Goal: Task Accomplishment & Management: Use online tool/utility

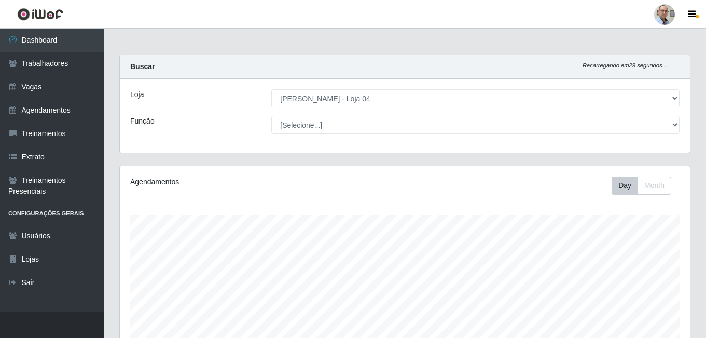
select select "251"
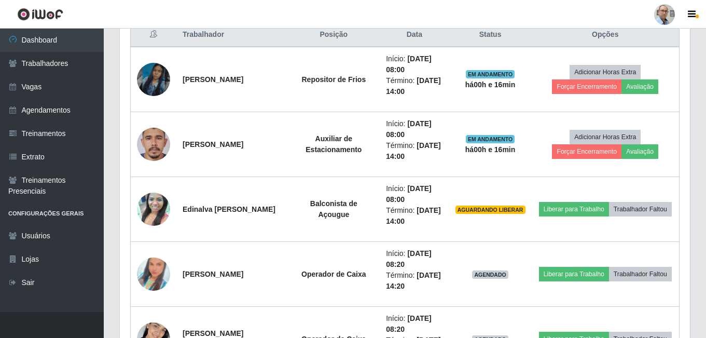
scroll to position [426, 0]
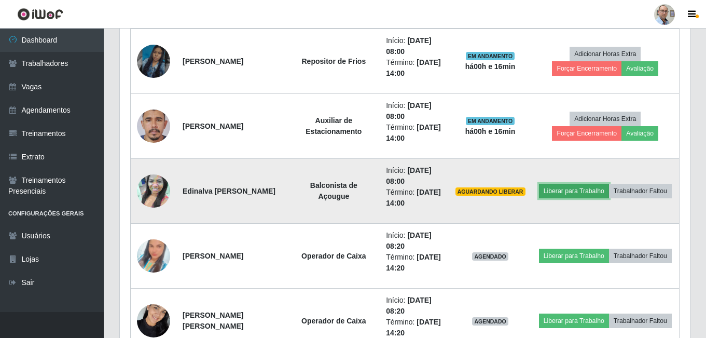
click at [605, 184] on button "Liberar para Trabalho" at bounding box center [574, 191] width 70 height 15
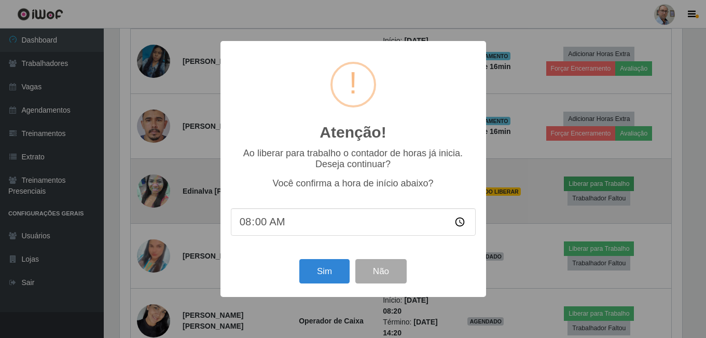
scroll to position [215, 565]
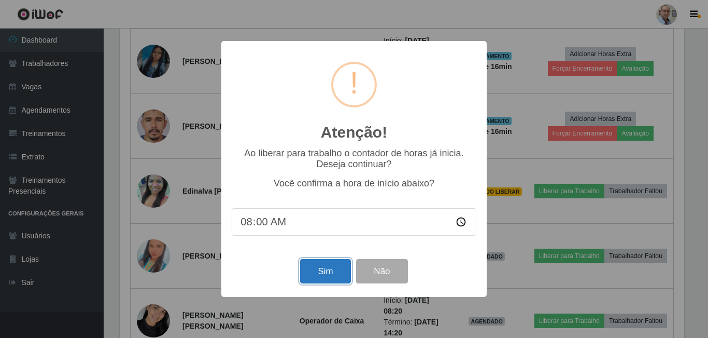
click at [322, 274] on button "Sim" at bounding box center [325, 271] width 50 height 24
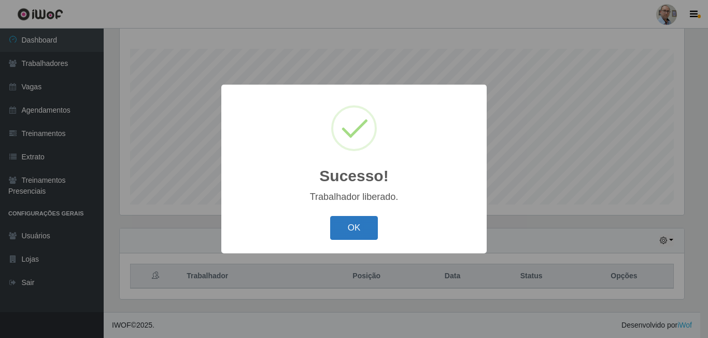
click at [349, 224] on button "OK" at bounding box center [354, 228] width 48 height 24
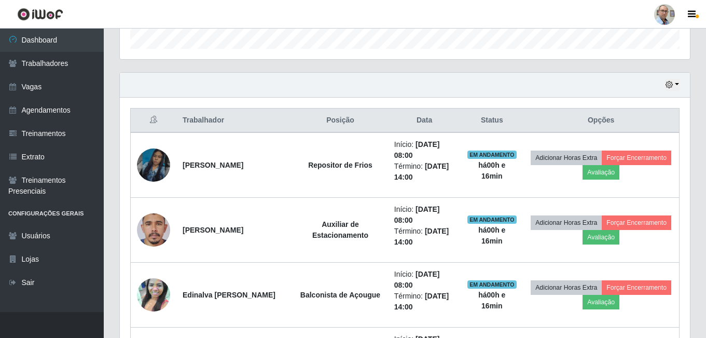
scroll to position [374, 0]
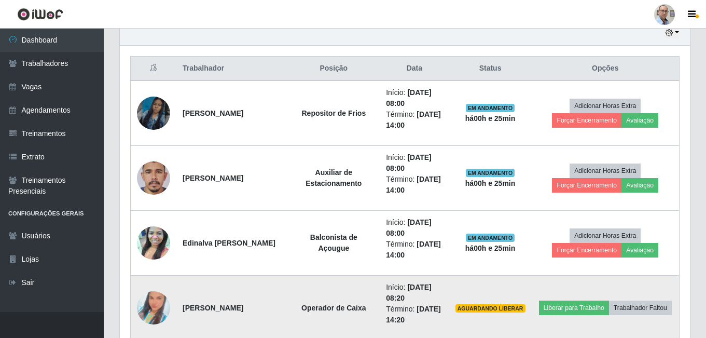
click at [147, 309] on img at bounding box center [153, 307] width 33 height 59
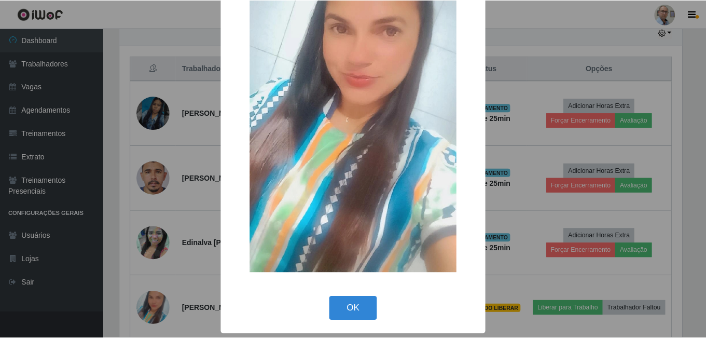
scroll to position [122, 0]
click at [344, 302] on button "OK" at bounding box center [354, 308] width 48 height 24
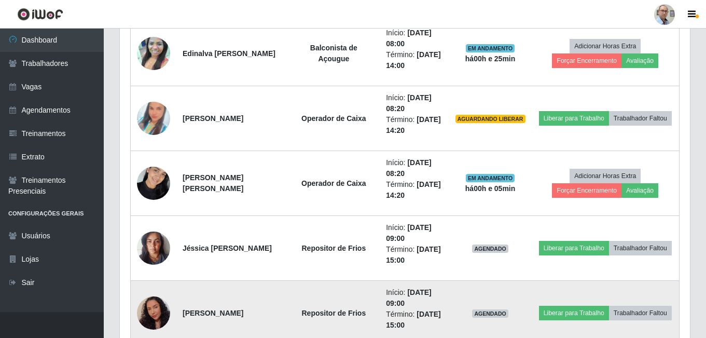
scroll to position [581, 0]
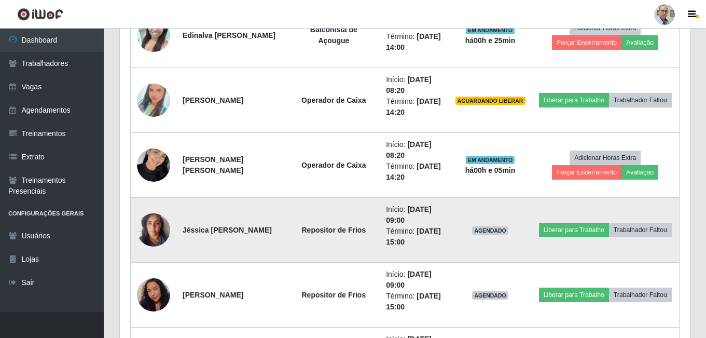
click at [148, 229] on img at bounding box center [153, 229] width 33 height 44
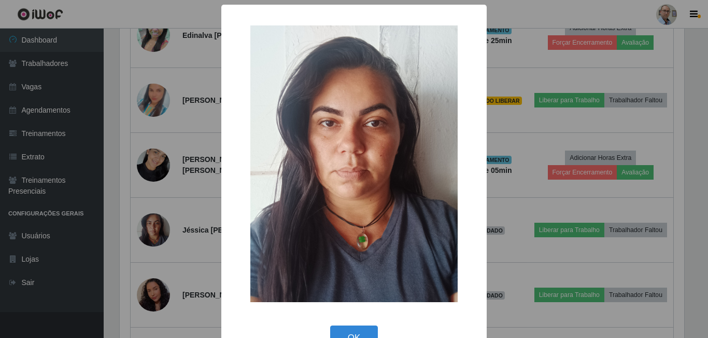
click at [186, 227] on div "× OK Cancel" at bounding box center [354, 169] width 708 height 338
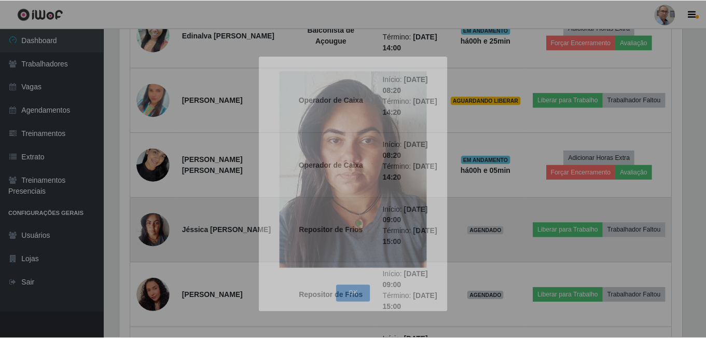
scroll to position [215, 570]
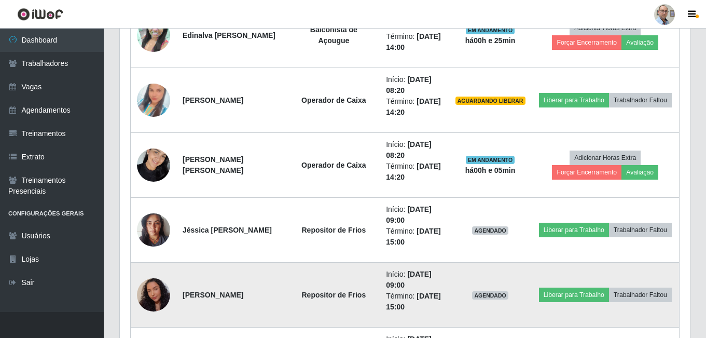
click at [162, 301] on img at bounding box center [153, 294] width 33 height 43
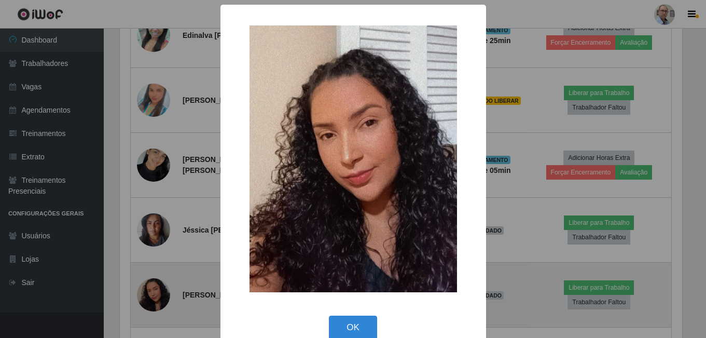
scroll to position [215, 565]
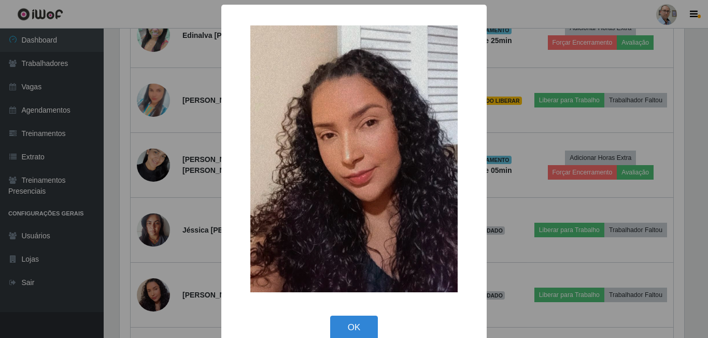
click at [180, 279] on div "× OK Cancel" at bounding box center [354, 169] width 708 height 338
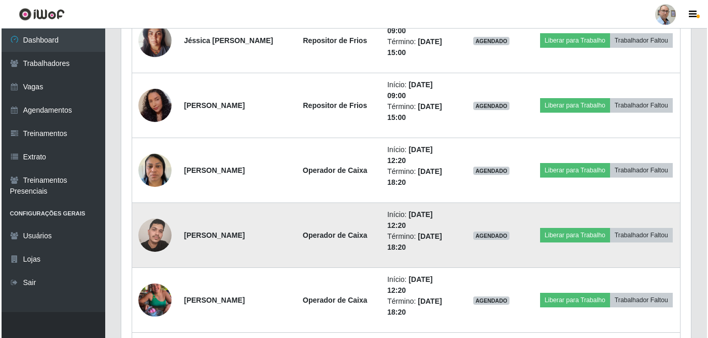
scroll to position [789, 0]
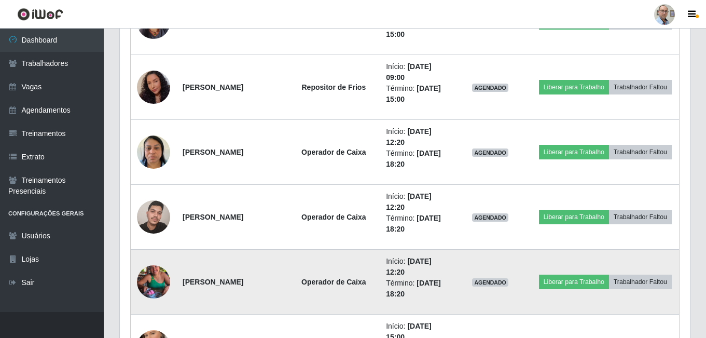
click at [153, 291] on img at bounding box center [153, 281] width 33 height 59
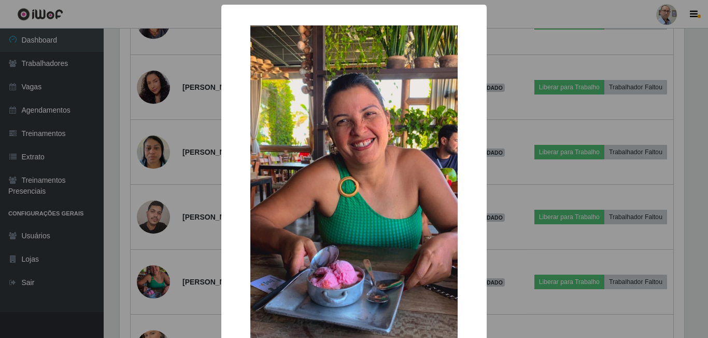
click at [188, 252] on div "× OK Cancel" at bounding box center [354, 169] width 708 height 338
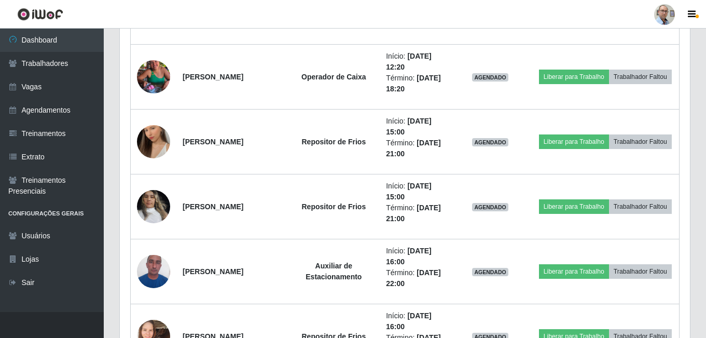
scroll to position [996, 0]
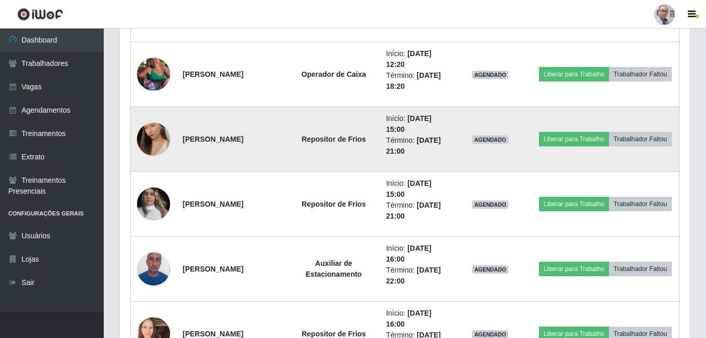
click at [155, 144] on img at bounding box center [153, 138] width 33 height 59
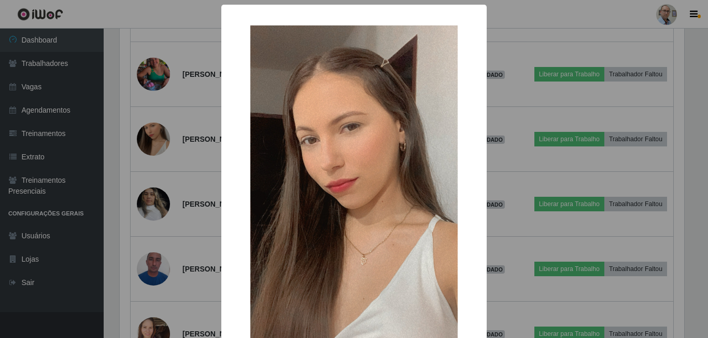
click at [179, 163] on div "× OK Cancel" at bounding box center [354, 169] width 708 height 338
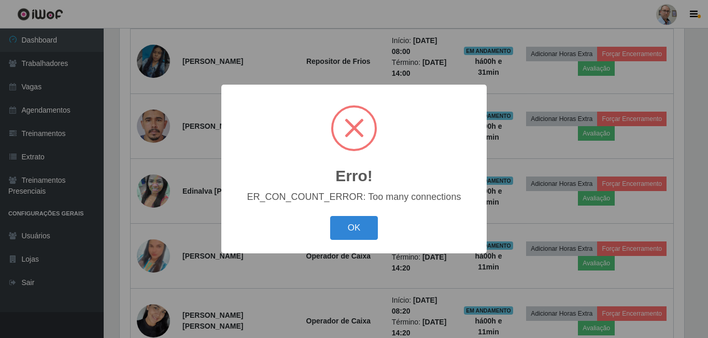
click at [355, 244] on div "Erro! × ER_CON_COUNT_ERROR: Too many connections OK Cancel" at bounding box center [354, 169] width 266 height 168
click at [356, 237] on button "OK" at bounding box center [354, 228] width 48 height 24
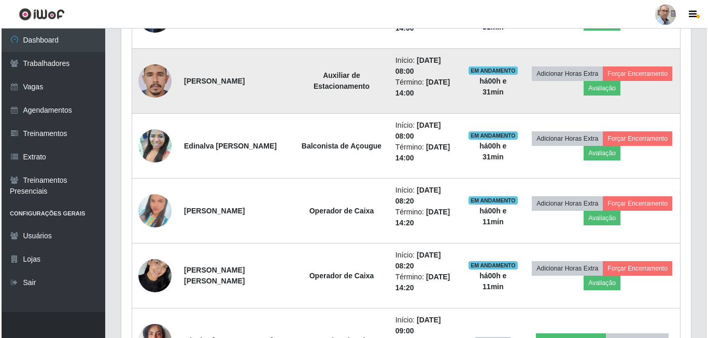
scroll to position [478, 0]
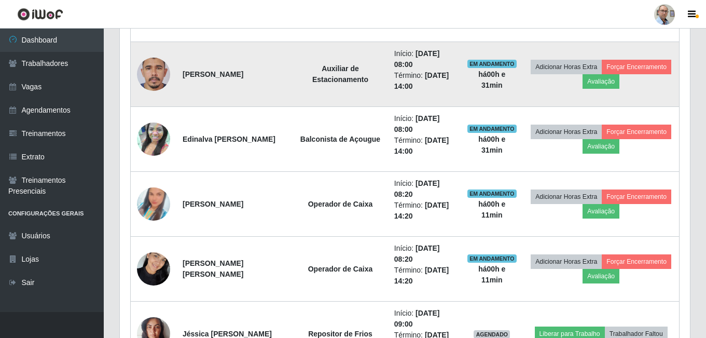
click at [151, 74] on img at bounding box center [153, 74] width 33 height 72
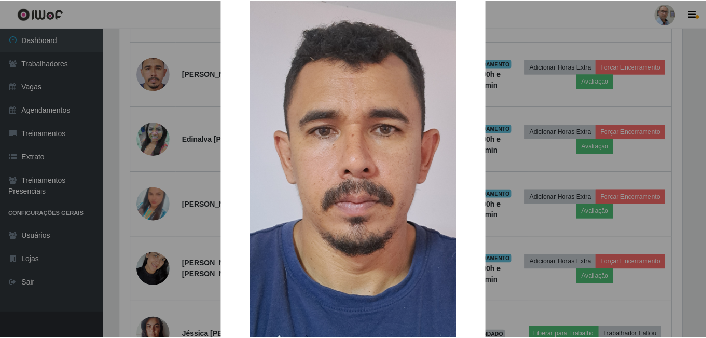
scroll to position [104, 0]
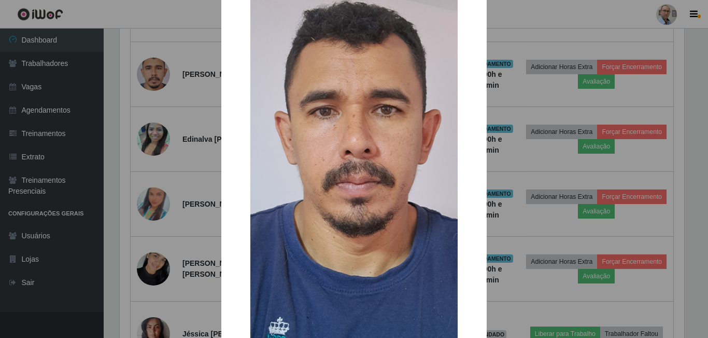
click at [185, 78] on div "× OK Cancel" at bounding box center [354, 169] width 708 height 338
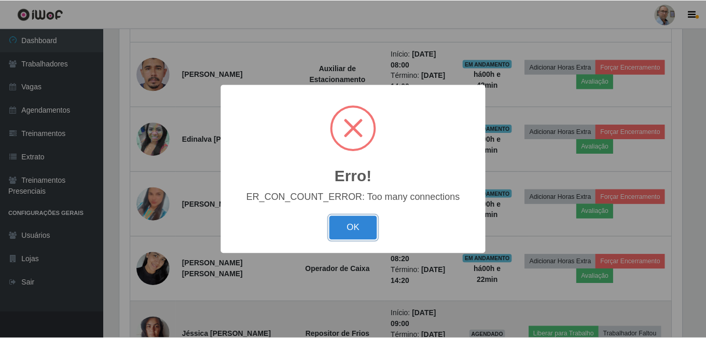
scroll to position [215, 565]
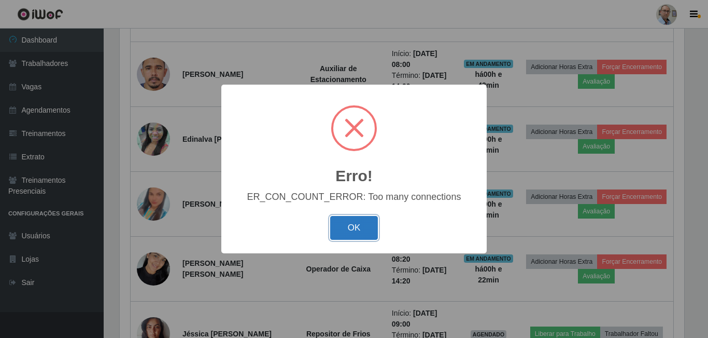
click at [352, 226] on button "OK" at bounding box center [354, 228] width 48 height 24
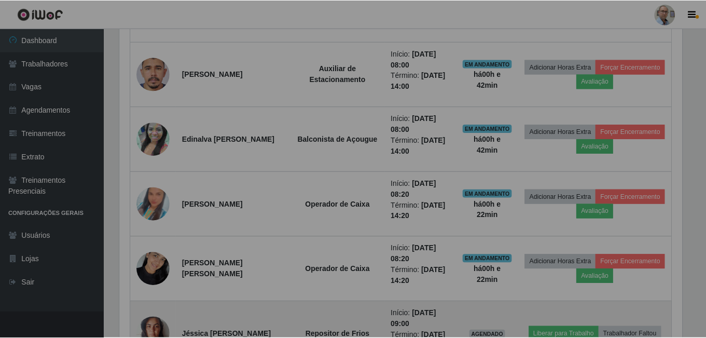
scroll to position [215, 570]
